Goal: Task Accomplishment & Management: Use online tool/utility

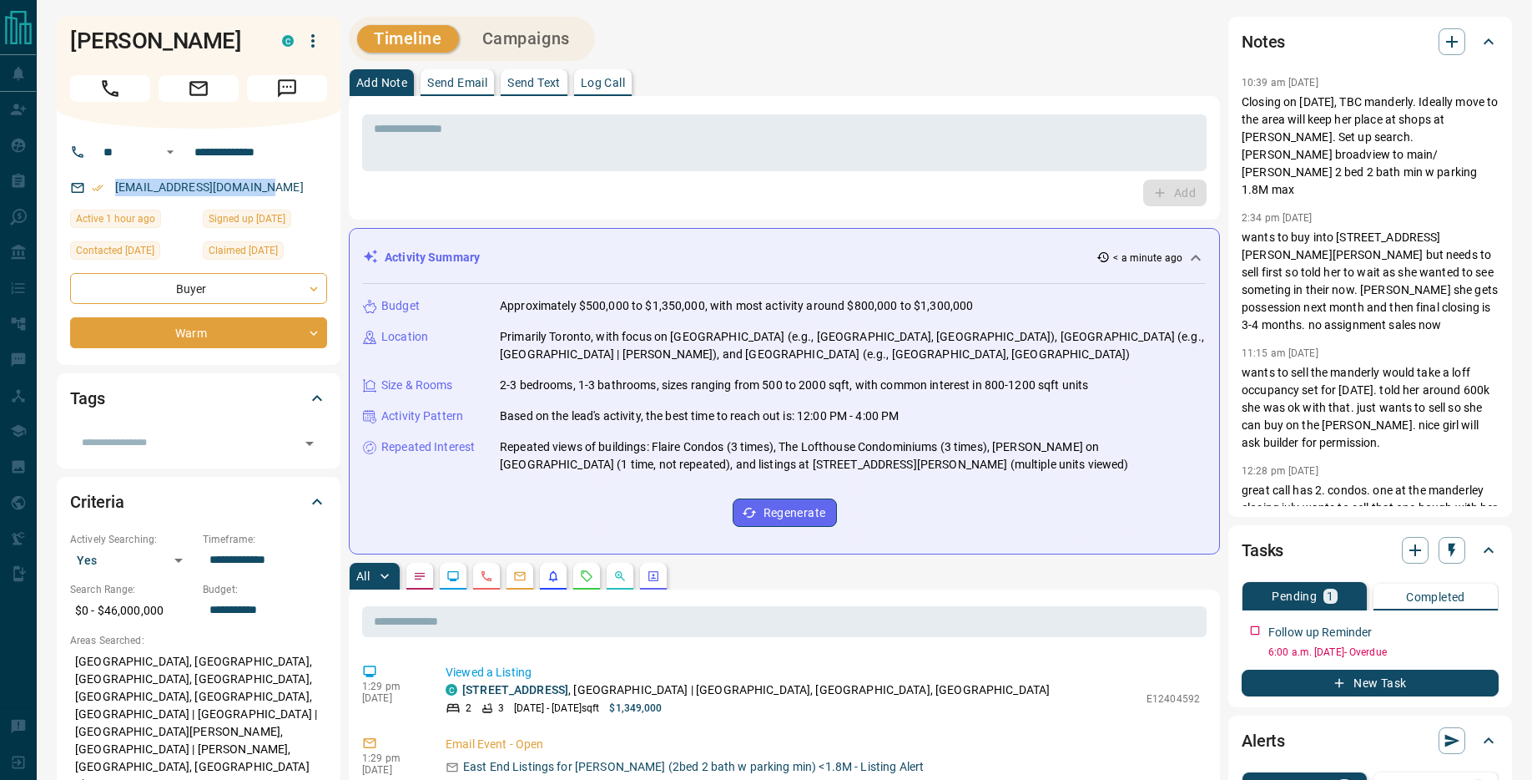
drag, startPoint x: 264, startPoint y: 195, endPoint x: 103, endPoint y: 191, distance: 160.3
click at [103, 192] on div "[EMAIL_ADDRESS][DOMAIN_NAME]" at bounding box center [198, 188] width 257 height 28
copy link "[EMAIL_ADDRESS][DOMAIN_NAME]"
click at [1387, 684] on button "New Task" at bounding box center [1370, 682] width 257 height 27
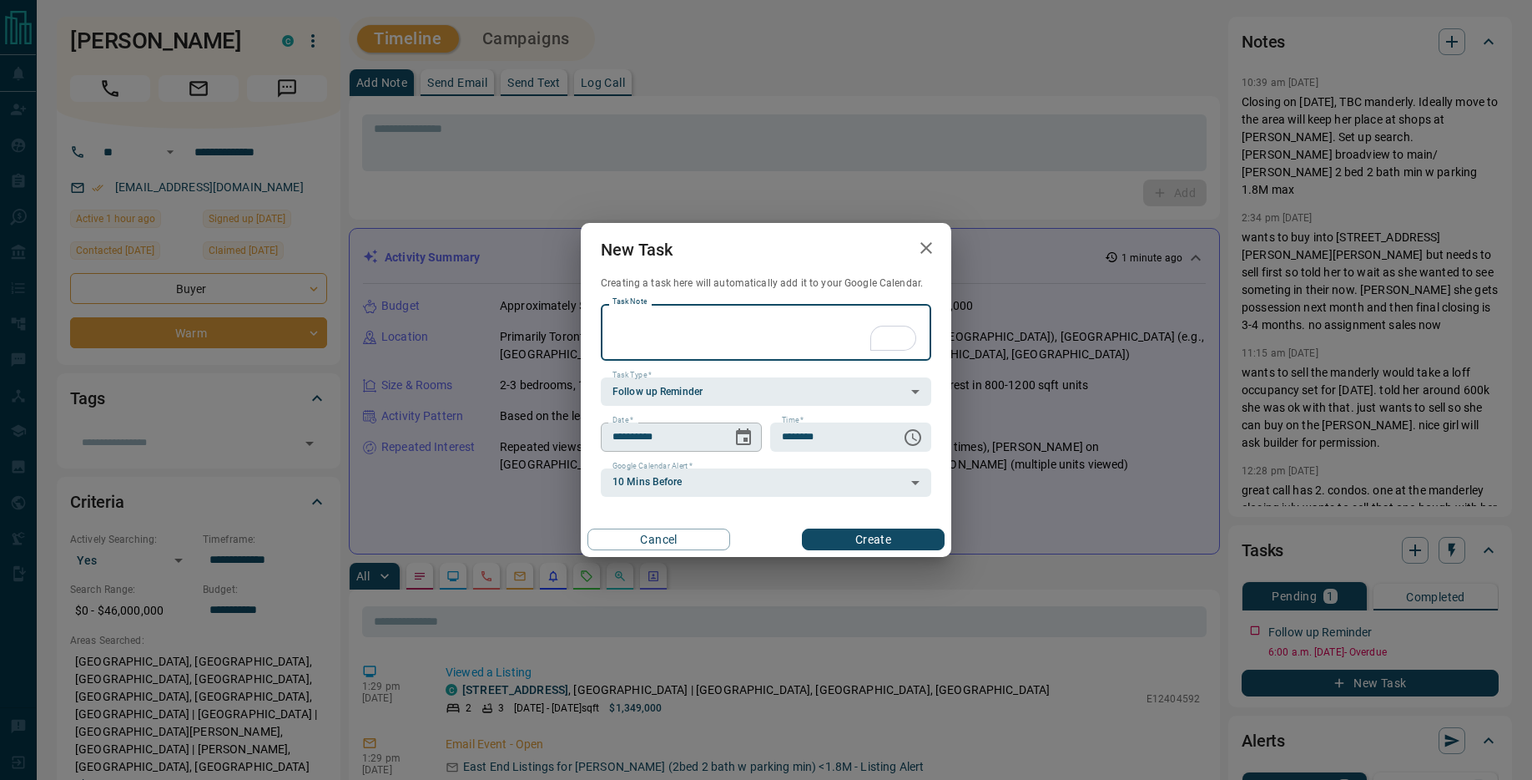
click at [739, 436] on icon "Choose date, selected date is Sep 17, 2025" at bounding box center [744, 437] width 20 height 20
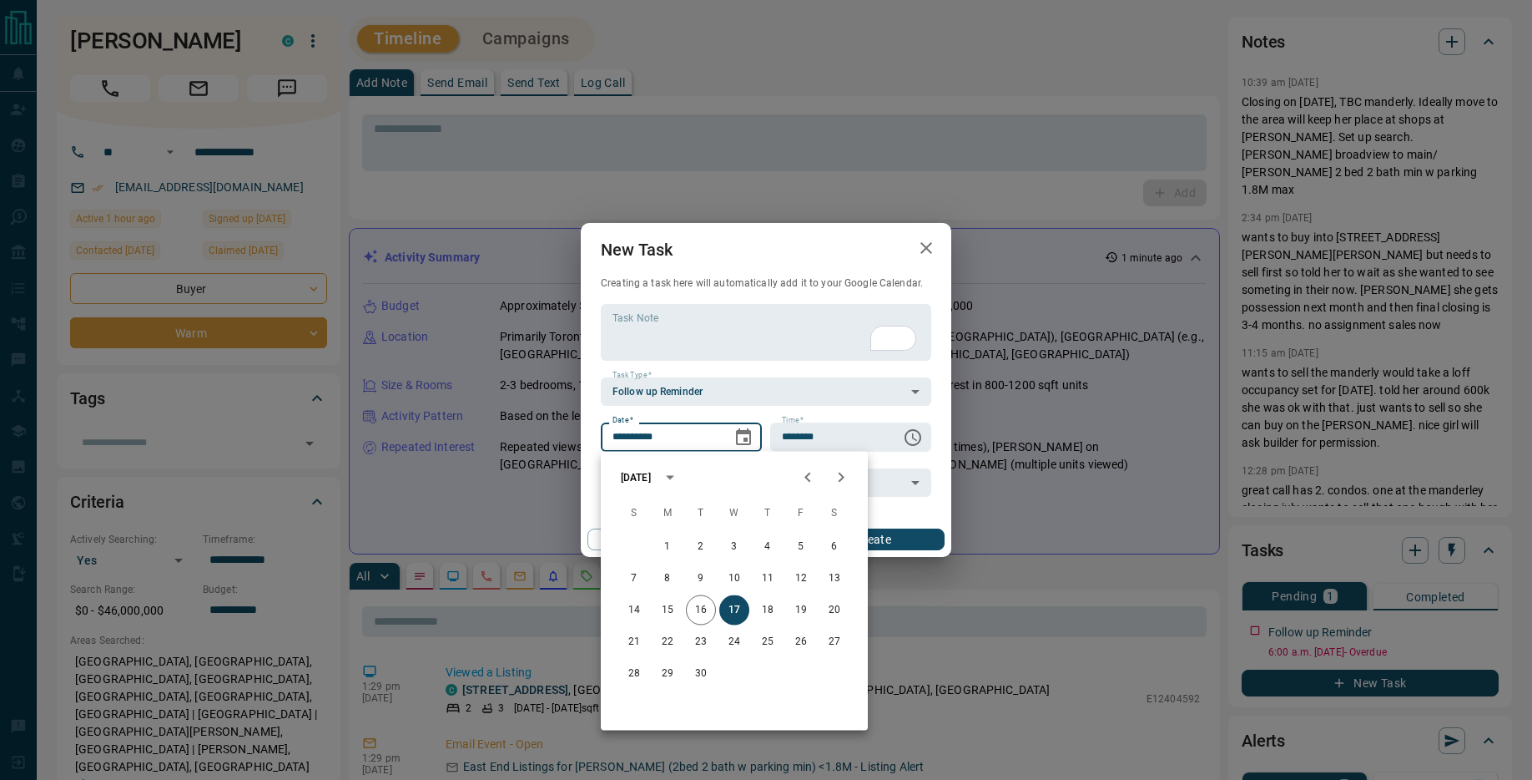
click at [849, 477] on icon "Next month" at bounding box center [841, 477] width 20 height 20
drag, startPoint x: 798, startPoint y: 603, endPoint x: 798, endPoint y: 583, distance: 20.0
click at [798, 583] on div "1 2 3 4 5 6 7 8 9 10 11 12 13 14 15 16 17 18 19 20 21 22 23 24 25 26 27 28 29 3…" at bounding box center [734, 610] width 267 height 160
click at [800, 576] on button "10" at bounding box center [801, 578] width 30 height 30
type input "**********"
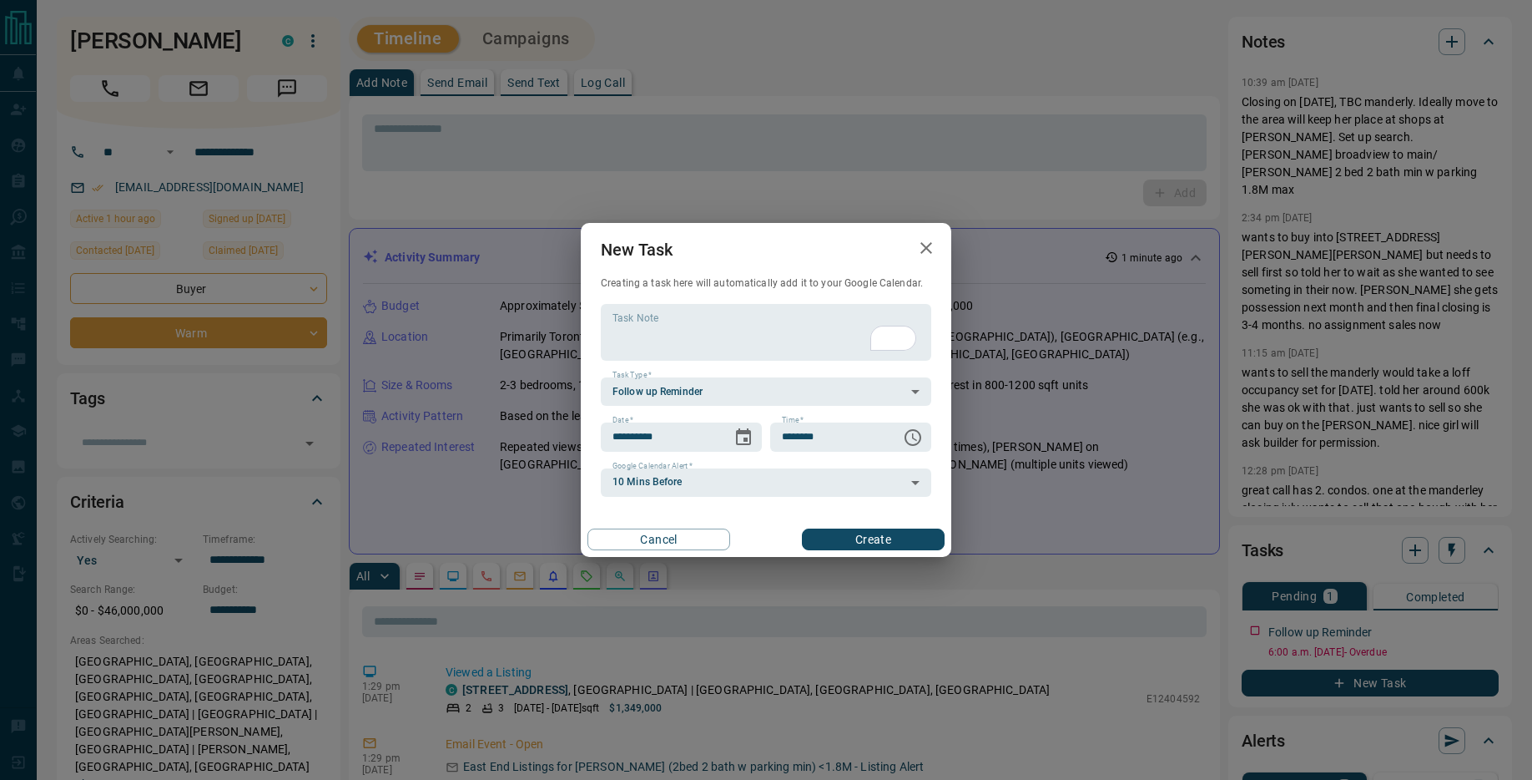
click at [861, 535] on button "Create" at bounding box center [873, 539] width 143 height 22
